Goal: Task Accomplishment & Management: Manage account settings

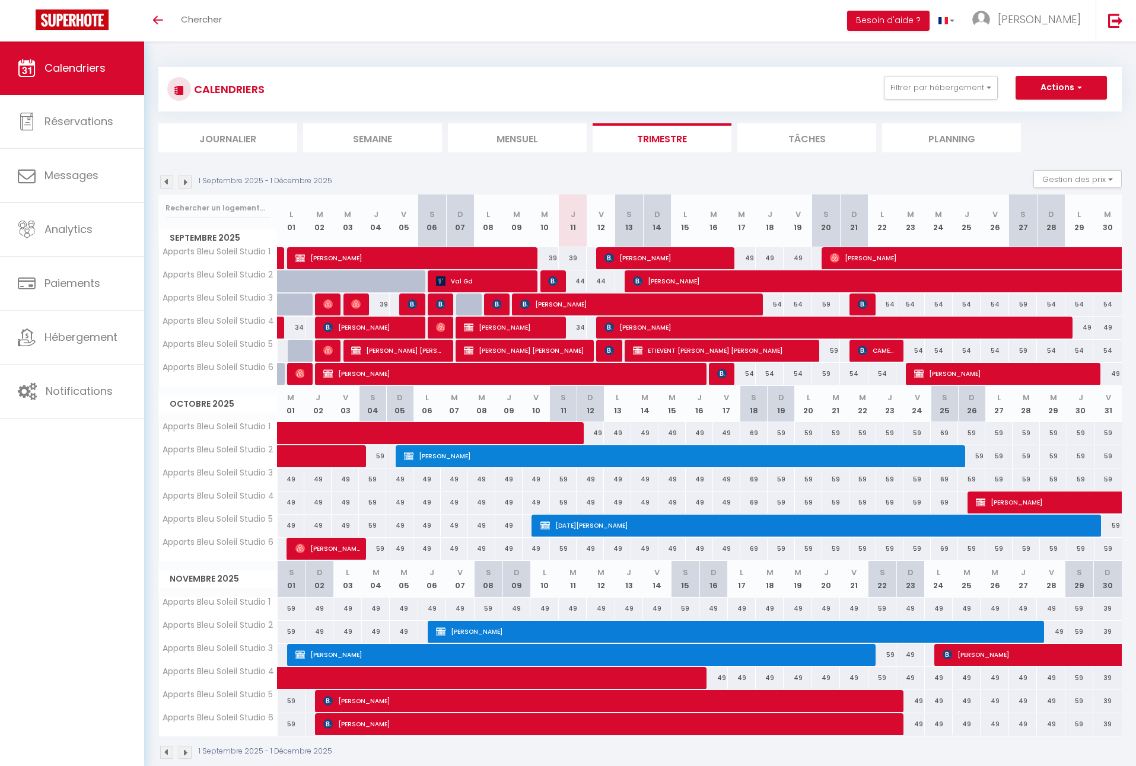
click at [574, 259] on div "39" at bounding box center [573, 258] width 28 height 22
type input "39"
type input "Jeu 11 Septembre 2025"
type input "Ven 12 Septembre 2025"
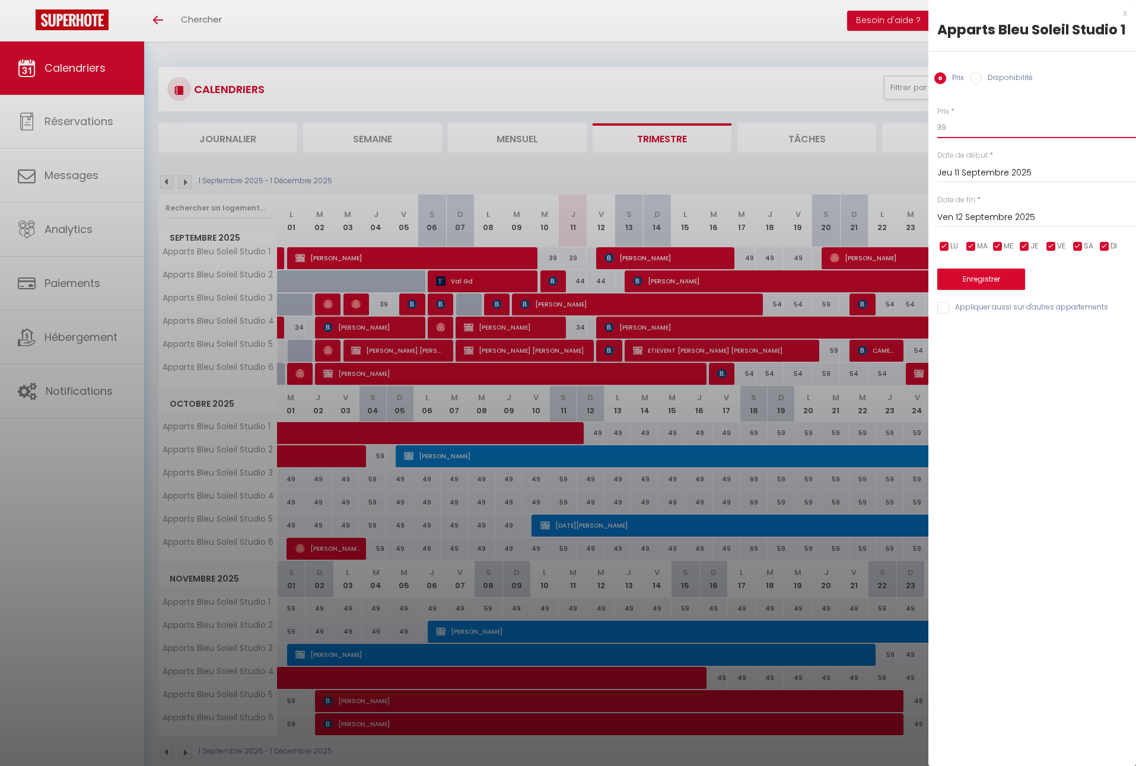
click at [955, 129] on input "39" at bounding box center [1036, 127] width 199 height 21
type input "34"
click at [962, 278] on button "Enregistrer" at bounding box center [981, 279] width 88 height 21
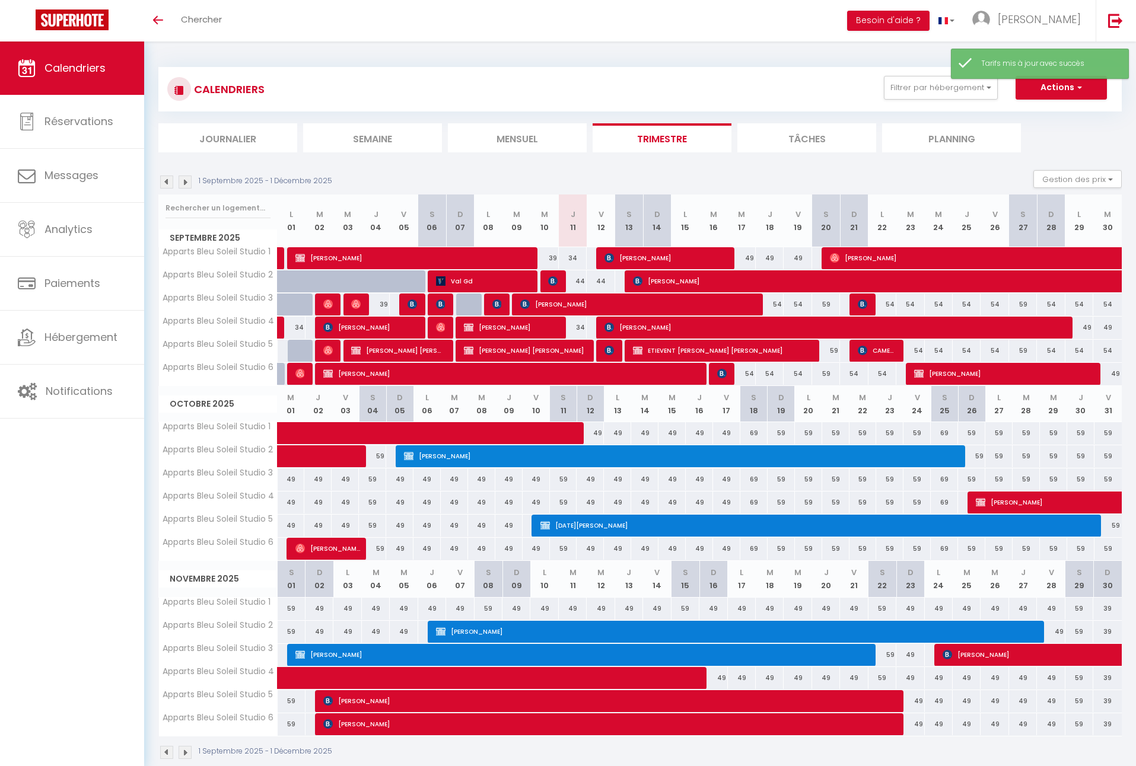
click at [581, 279] on div "44" at bounding box center [573, 281] width 28 height 22
type input "44"
type input "Jeu 11 Septembre 2025"
type input "Ven 12 Septembre 2025"
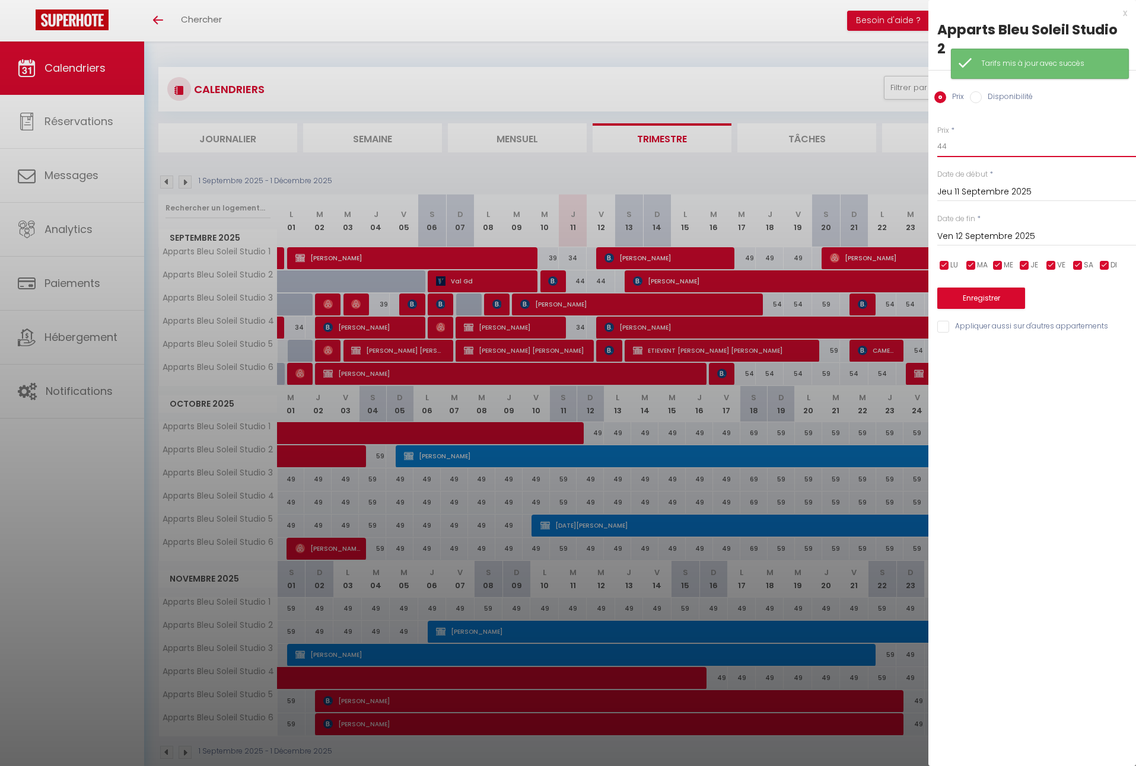
drag, startPoint x: 935, startPoint y: 129, endPoint x: 920, endPoint y: 129, distance: 14.2
click at [920, 129] on body "🟢 Des questions ou besoin d'assistance pour la migration AirBnB? Connectez-vous…" at bounding box center [568, 425] width 1136 height 766
type input "39"
click at [989, 229] on input "Ven 12 Septembre 2025" at bounding box center [1036, 236] width 199 height 15
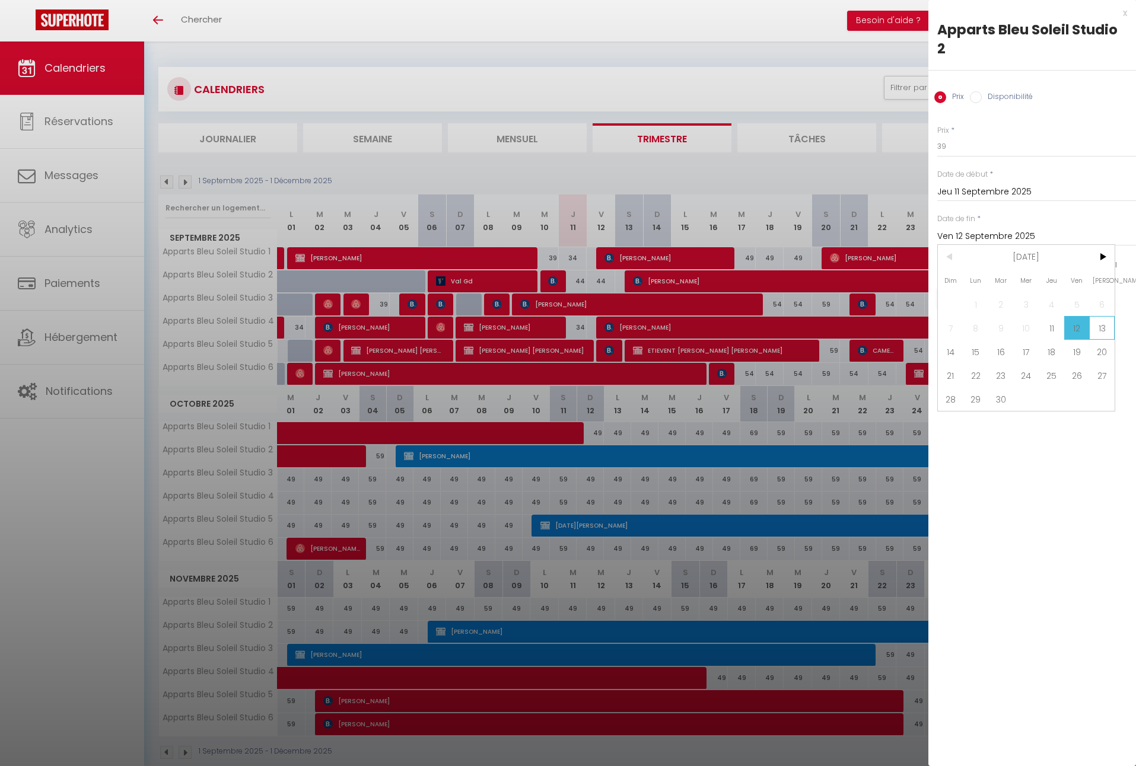
click at [1107, 316] on span "13" at bounding box center [1101, 328] width 25 height 24
type input "[DATE]"
click at [998, 288] on button "Enregistrer" at bounding box center [981, 298] width 88 height 21
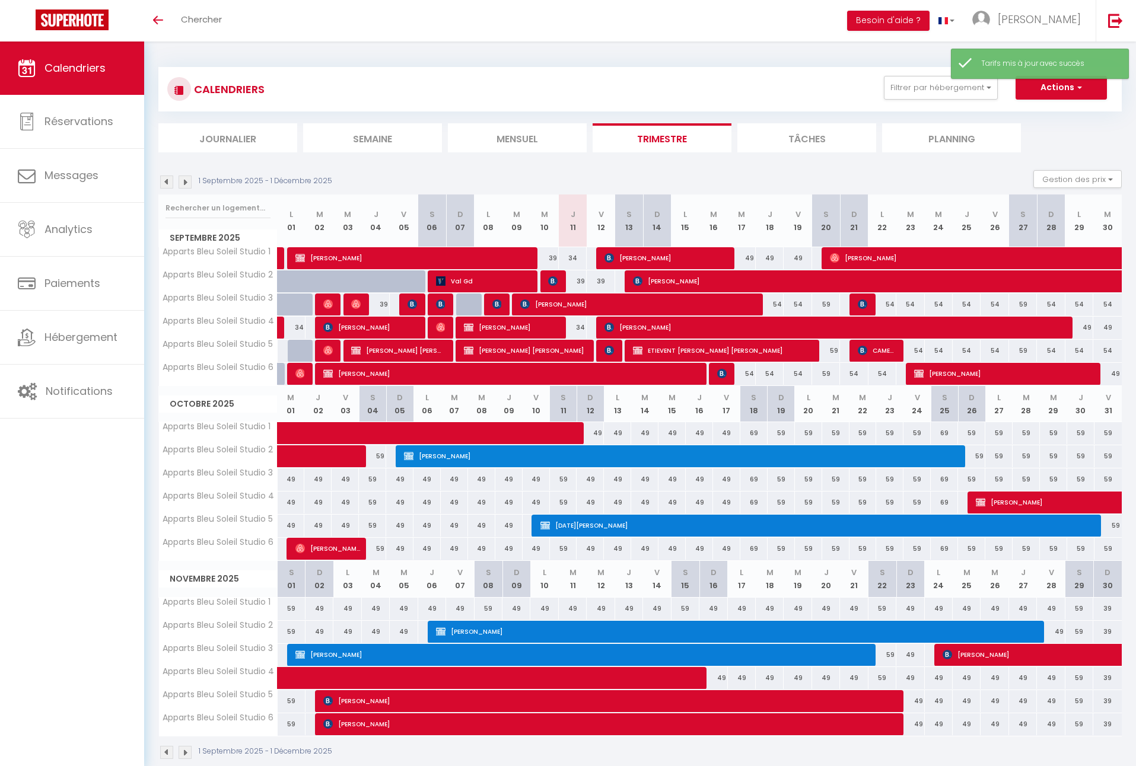
click at [688, 256] on span "[PERSON_NAME]" at bounding box center [664, 258] width 121 height 23
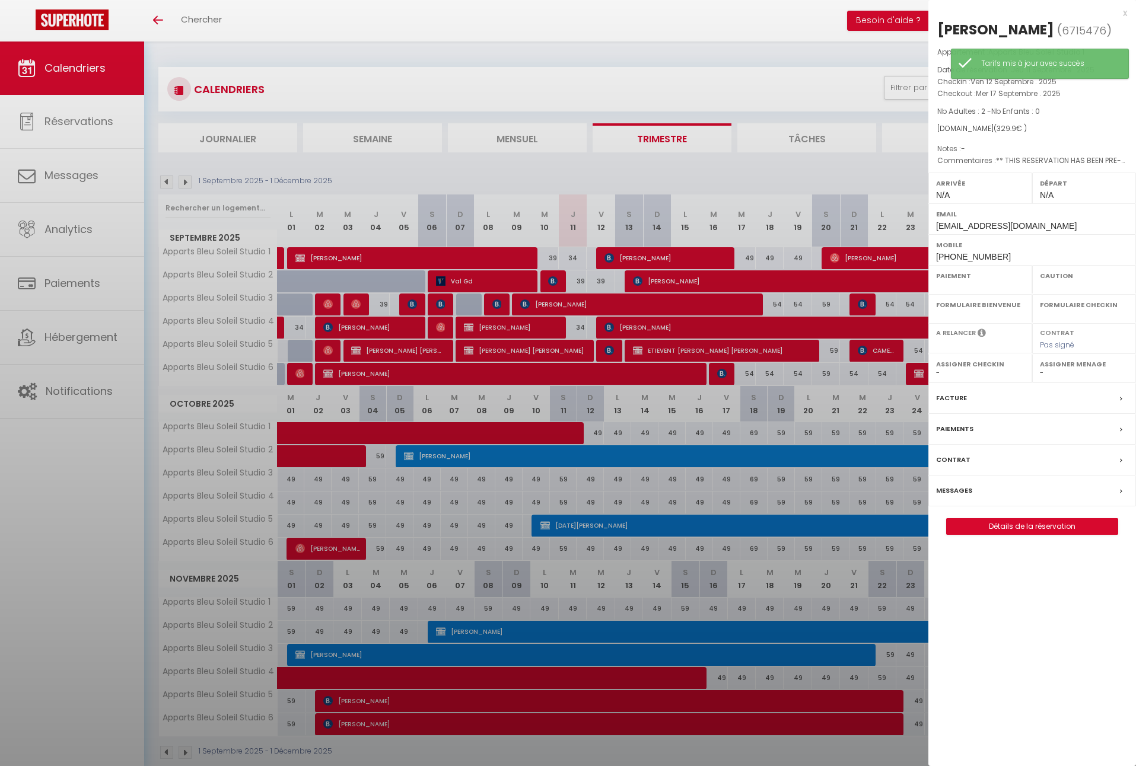
select select "OK"
select select "0"
select select "1"
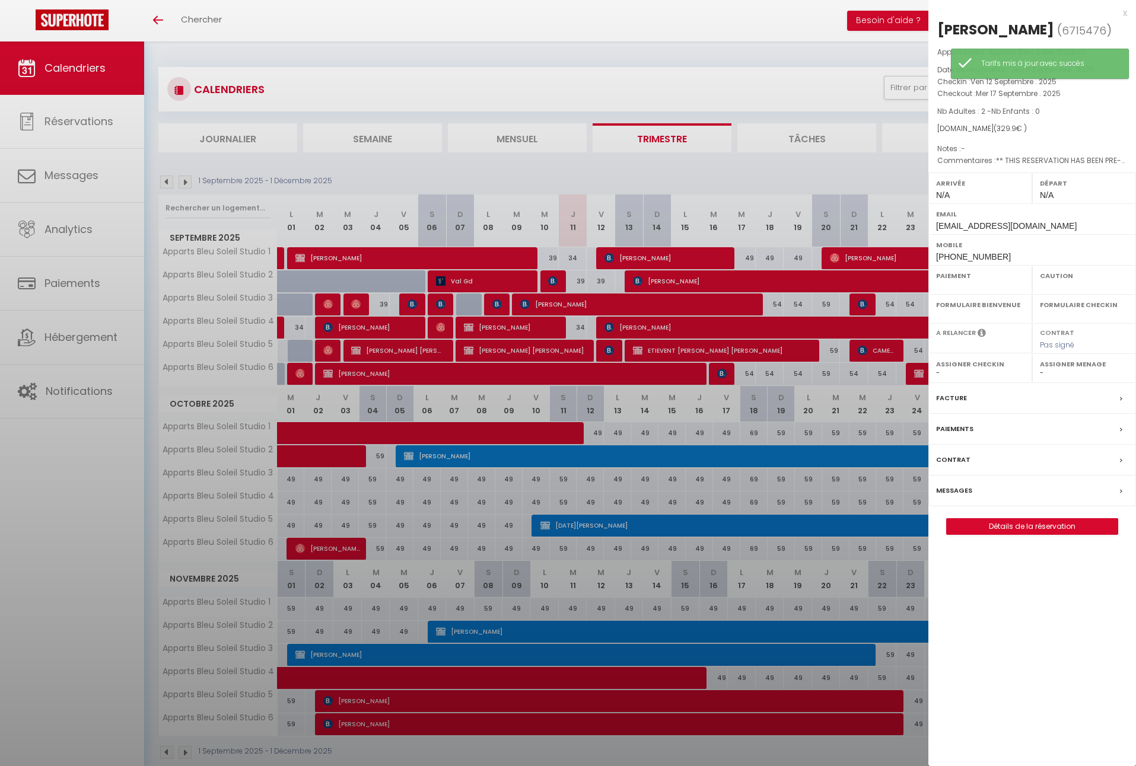
select select
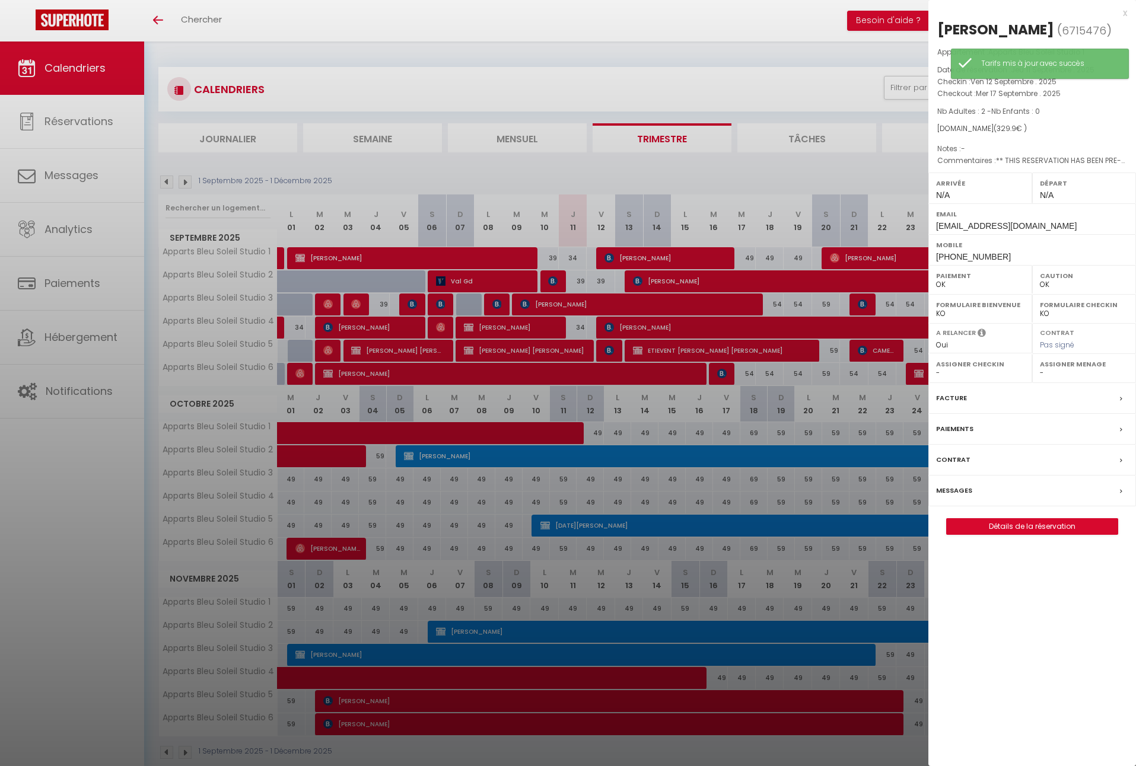
click at [738, 181] on div at bounding box center [568, 383] width 1136 height 766
